Goal: Information Seeking & Learning: Learn about a topic

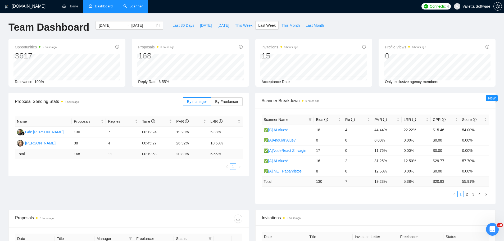
click at [132, 12] on li "Scanner" at bounding box center [133, 6] width 30 height 13
click at [127, 8] on link "Scanner" at bounding box center [133, 6] width 20 height 4
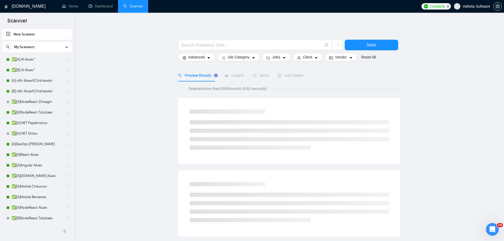
scroll to position [309, 0]
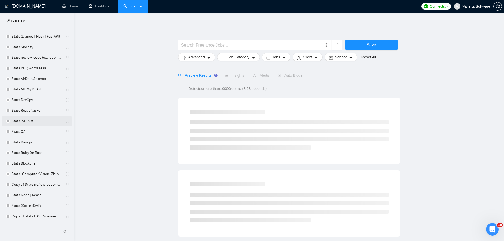
click at [54, 143] on link "Stats Design" at bounding box center [37, 142] width 50 height 11
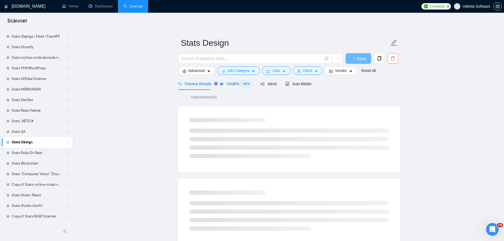
click at [230, 85] on span "Insights NEW" at bounding box center [236, 83] width 32 height 4
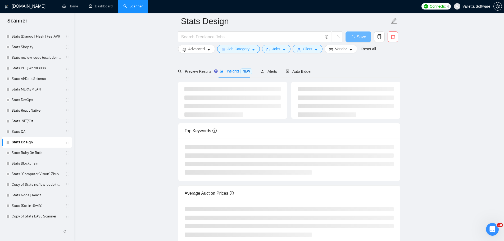
scroll to position [53, 0]
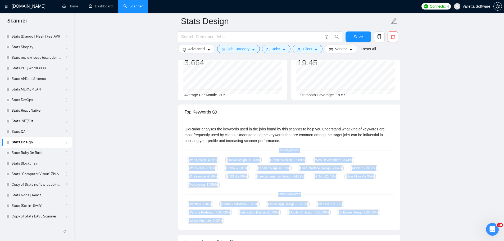
drag, startPoint x: 279, startPoint y: 148, endPoint x: 310, endPoint y: 217, distance: 75.2
click at [310, 217] on div "GigRadar analyses the keywords used in the jobs found by this scanner to help y…" at bounding box center [289, 175] width 222 height 110
copy div "Top keywords Web Design -4.51 % UX/UI Design -12.30 % Graphic Design -15.09 % W…"
